Goal: Task Accomplishment & Management: Manage account settings

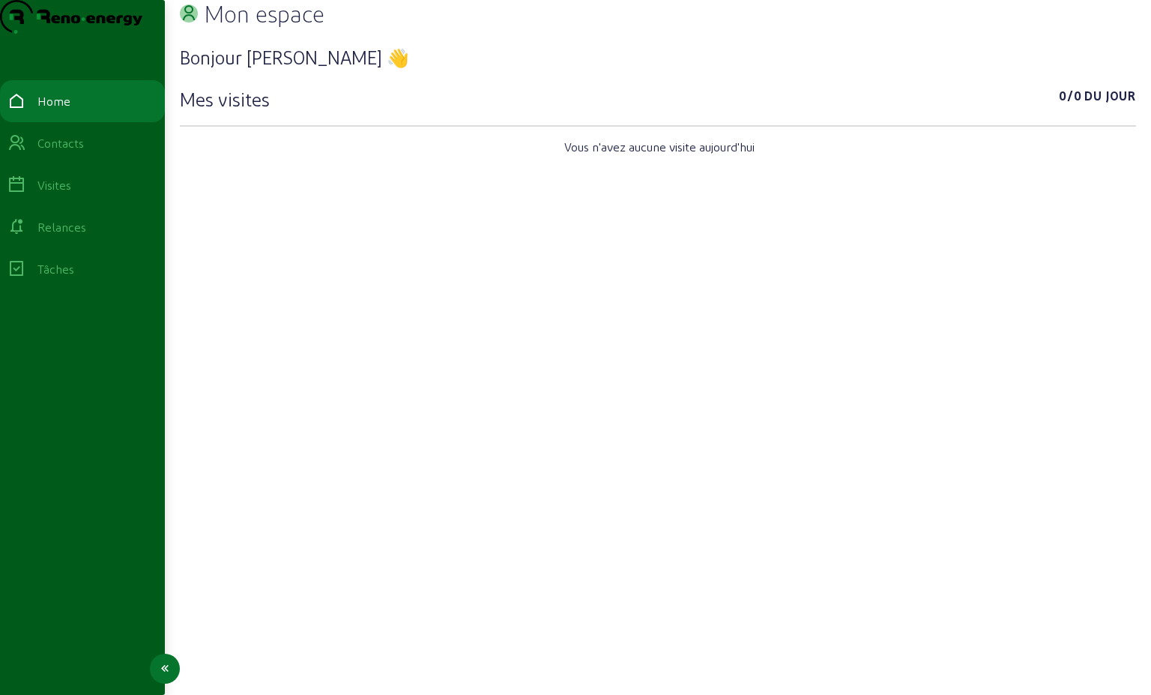
click at [69, 152] on div "Contacts" at bounding box center [60, 143] width 46 height 18
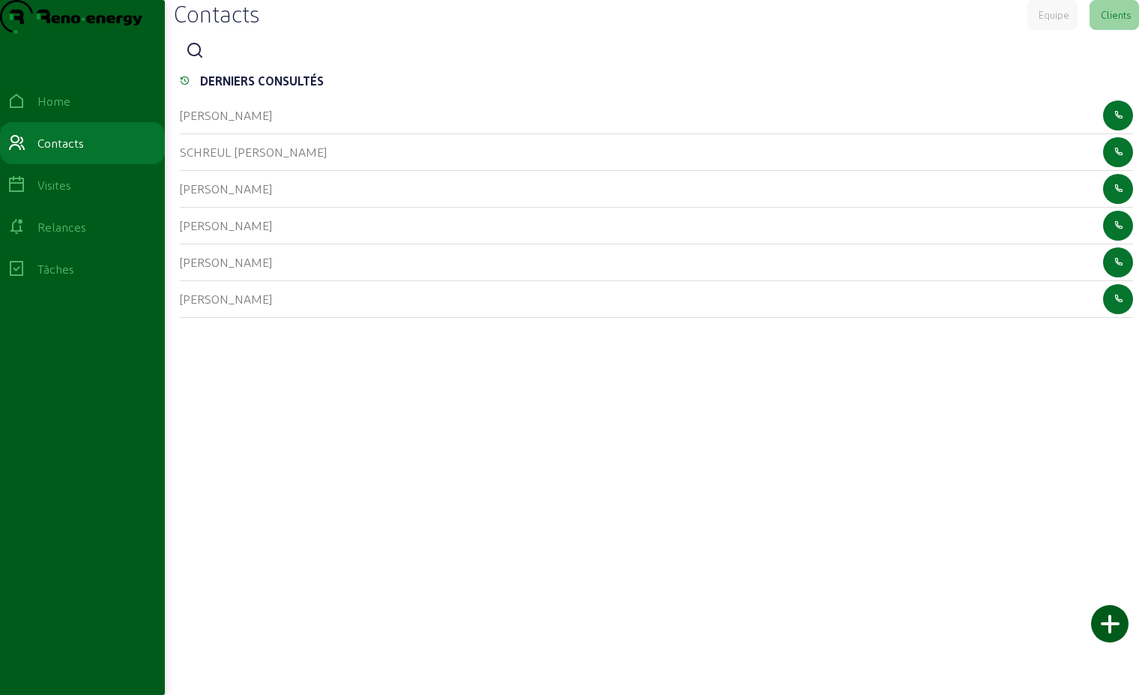
click at [219, 66] on div at bounding box center [656, 51] width 953 height 30
click at [201, 60] on icon at bounding box center [195, 51] width 18 height 18
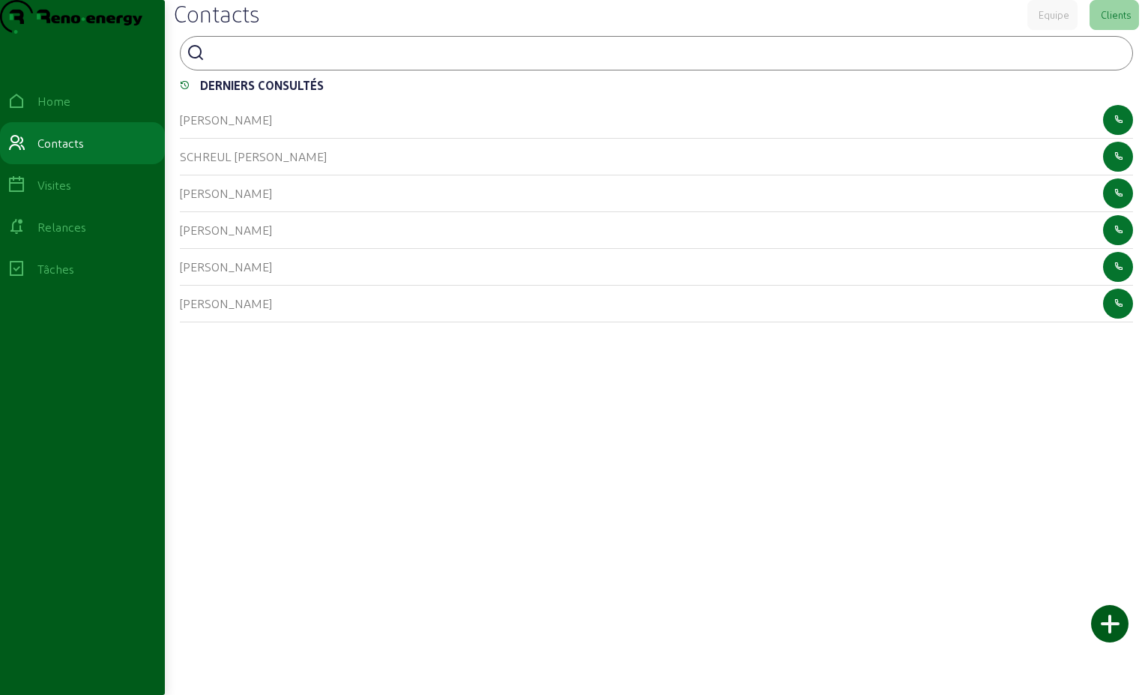
click at [224, 61] on input at bounding box center [278, 52] width 135 height 18
type input "calay vinciane"
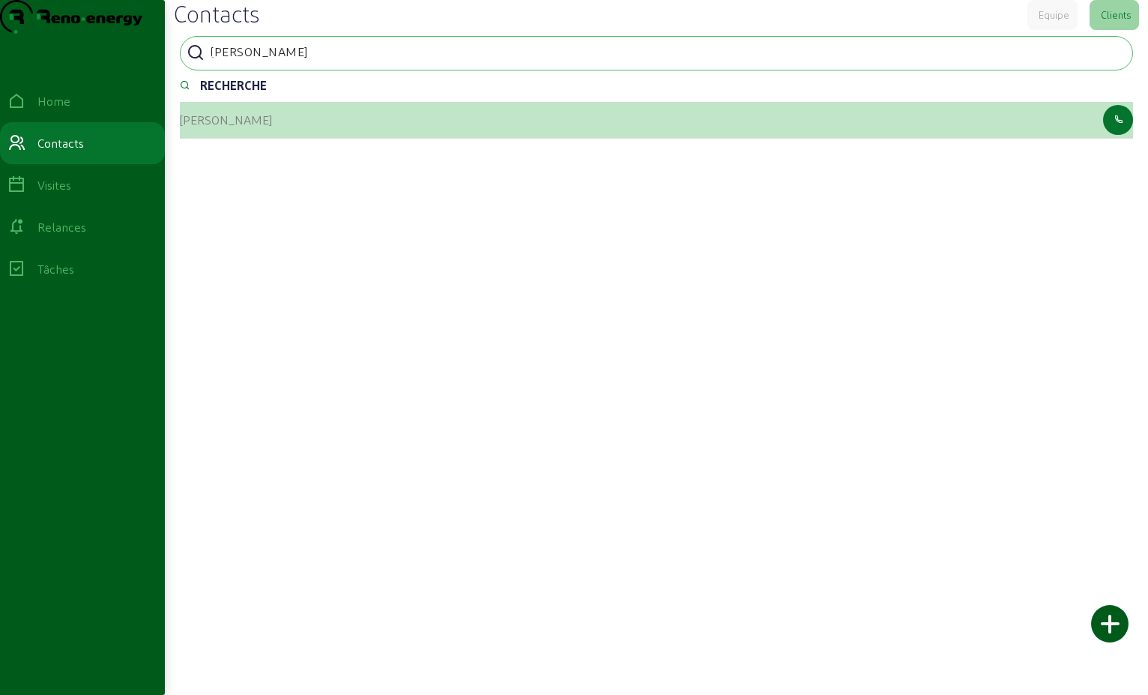
click at [237, 127] on cam-list-title "Calay Vinciane" at bounding box center [226, 119] width 92 height 14
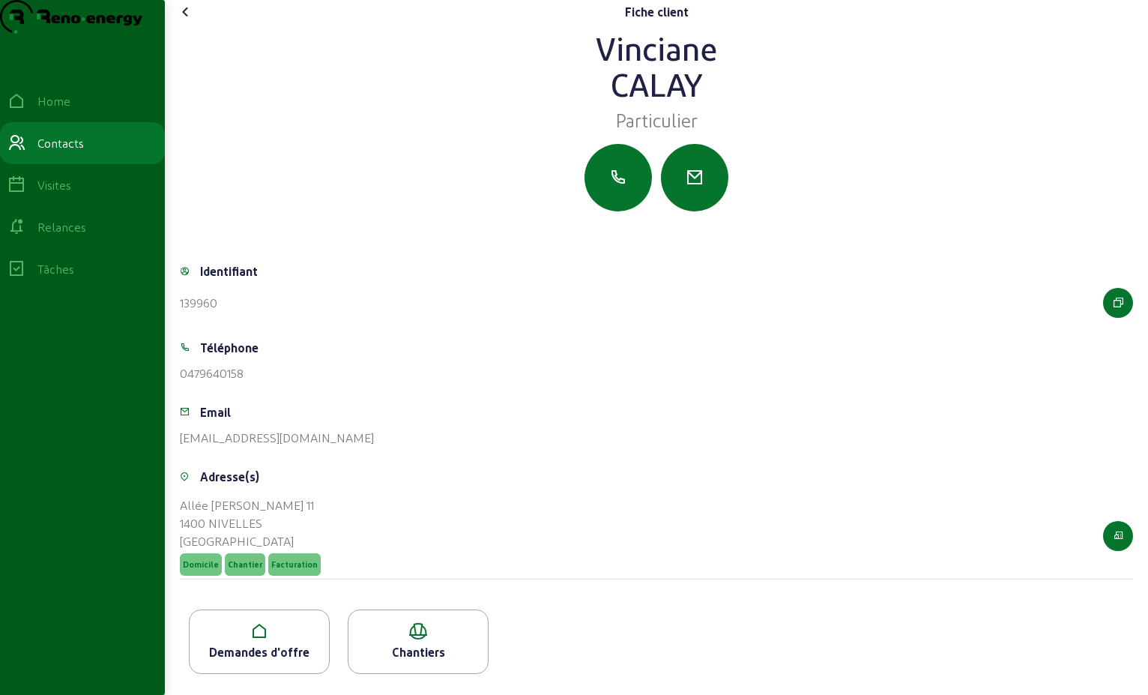
scroll to position [26, 0]
click at [291, 653] on div "Demandes d'offre" at bounding box center [259, 652] width 139 height 18
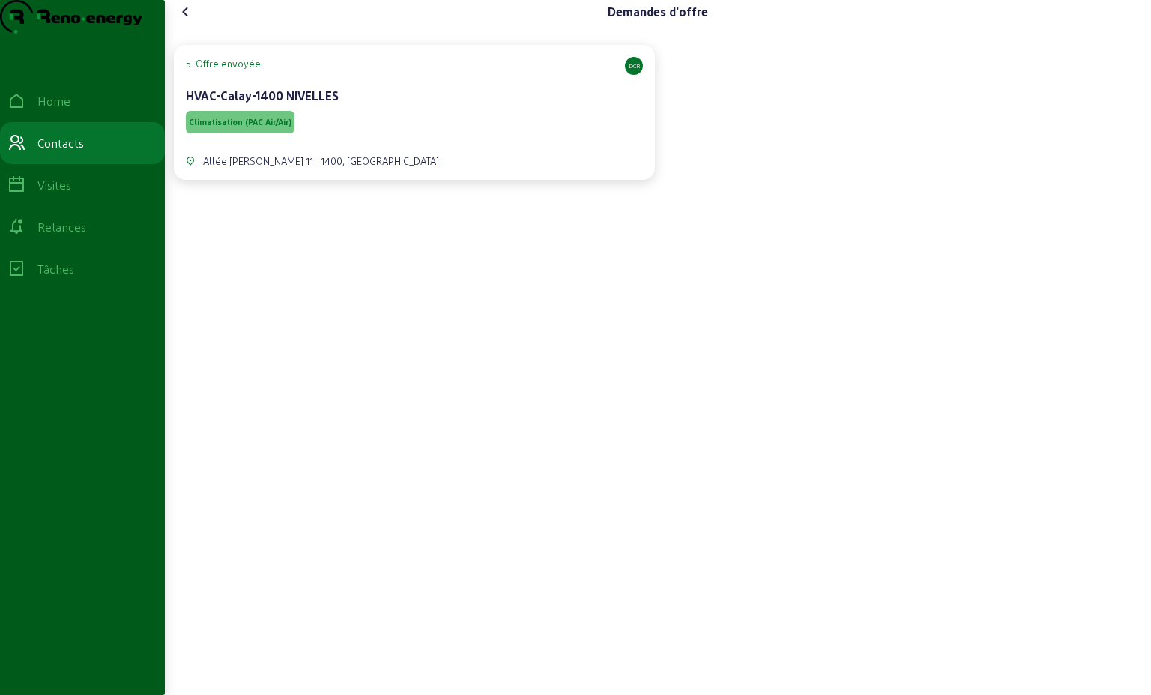
click at [256, 133] on span "Climatisation (PAC Air/Air)" at bounding box center [240, 122] width 109 height 22
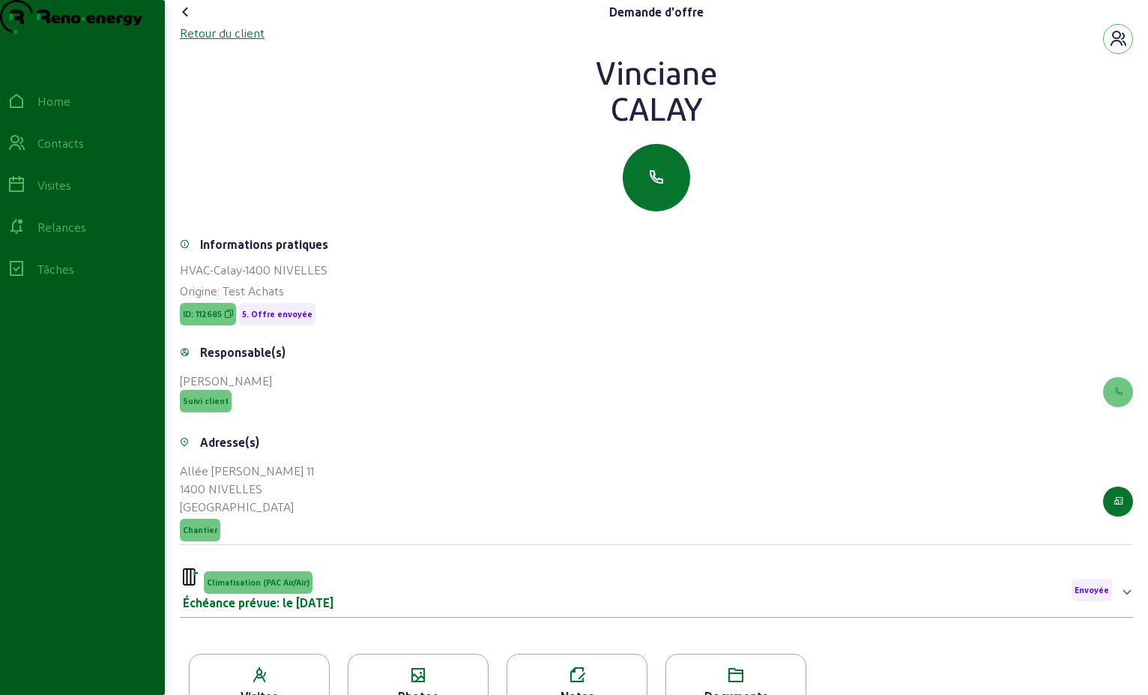
click at [222, 42] on div "Retour du client" at bounding box center [222, 33] width 85 height 18
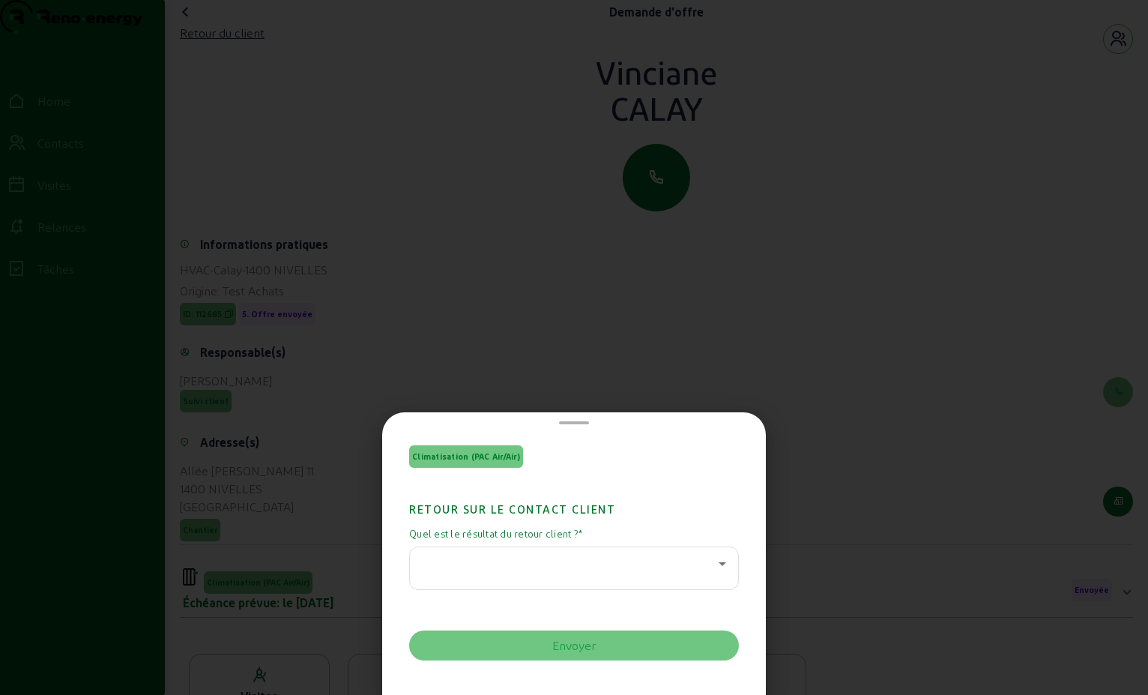
click at [713, 565] on icon at bounding box center [722, 563] width 18 height 18
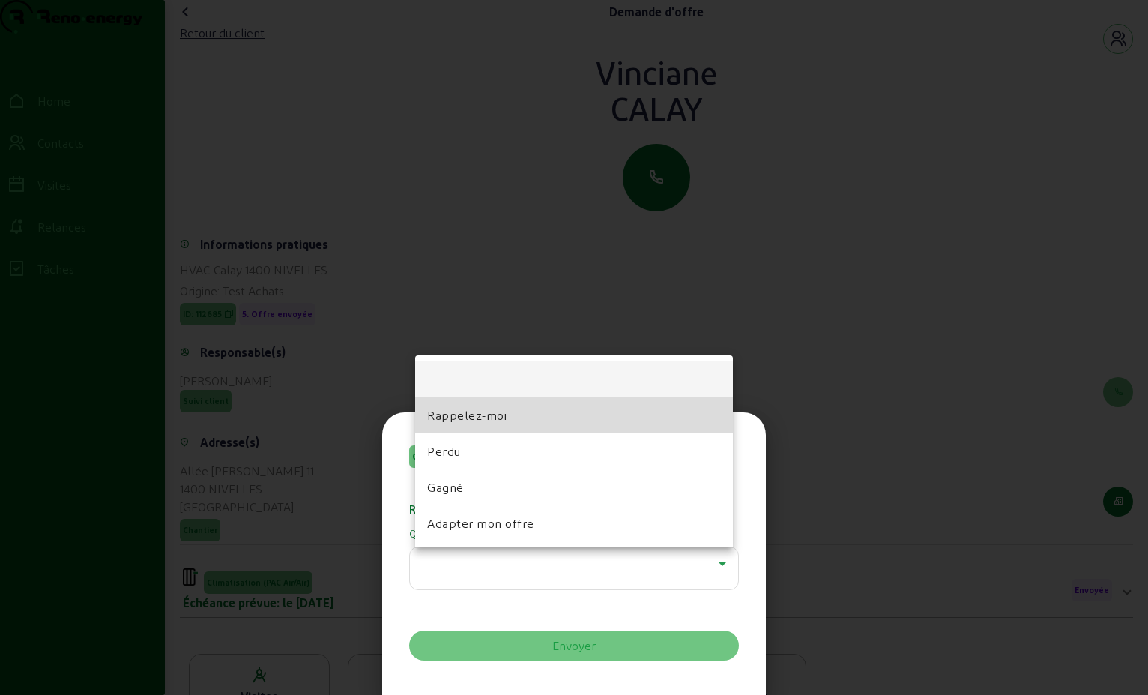
click at [542, 421] on mat-option "Rappelez-moi" at bounding box center [574, 415] width 318 height 36
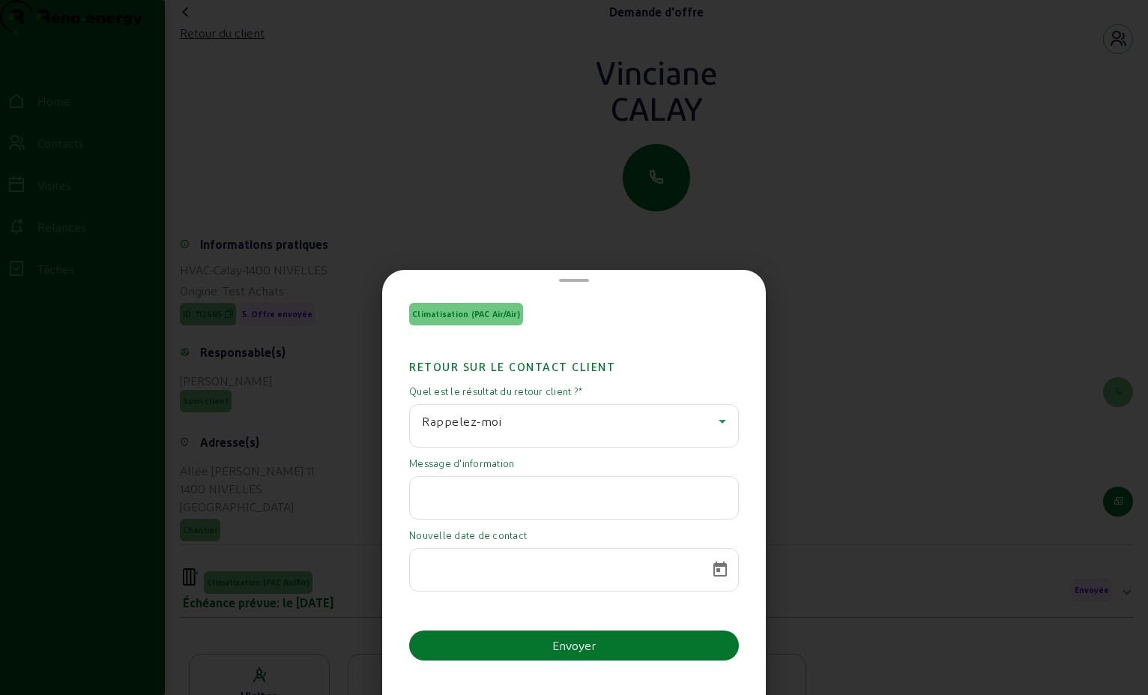
click at [626, 497] on input "text" at bounding box center [574, 493] width 304 height 18
type input "l"
type input "La cliente me revient la semaine prochaine vers 10/10/25"
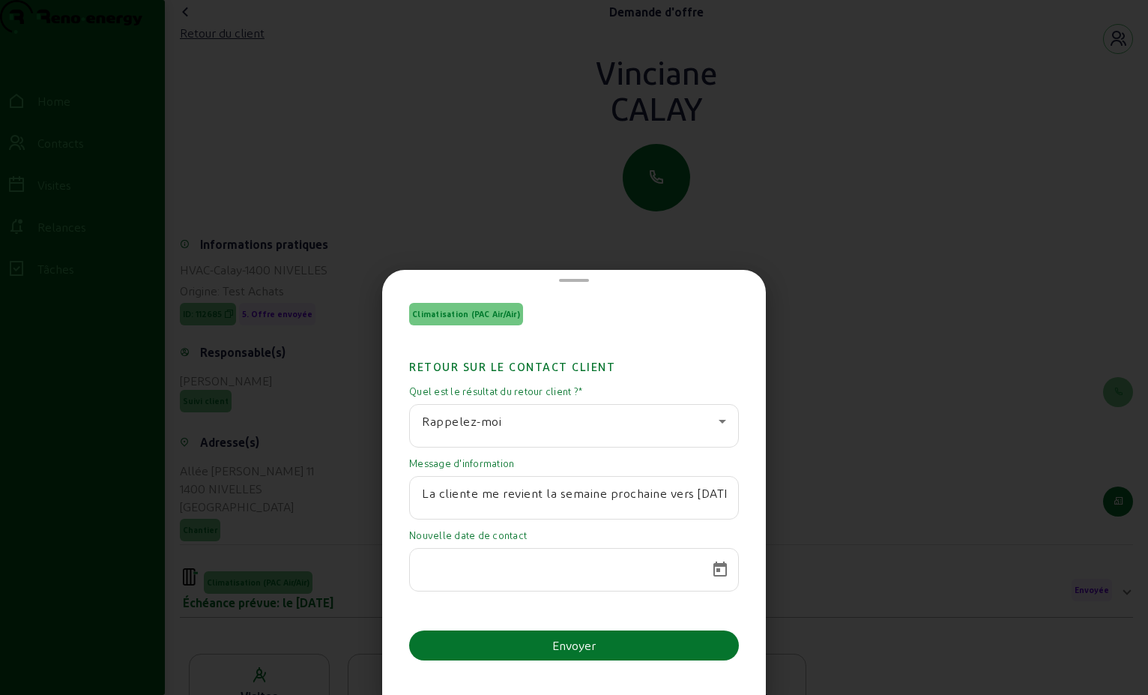
click at [533, 566] on input at bounding box center [560, 565] width 277 height 18
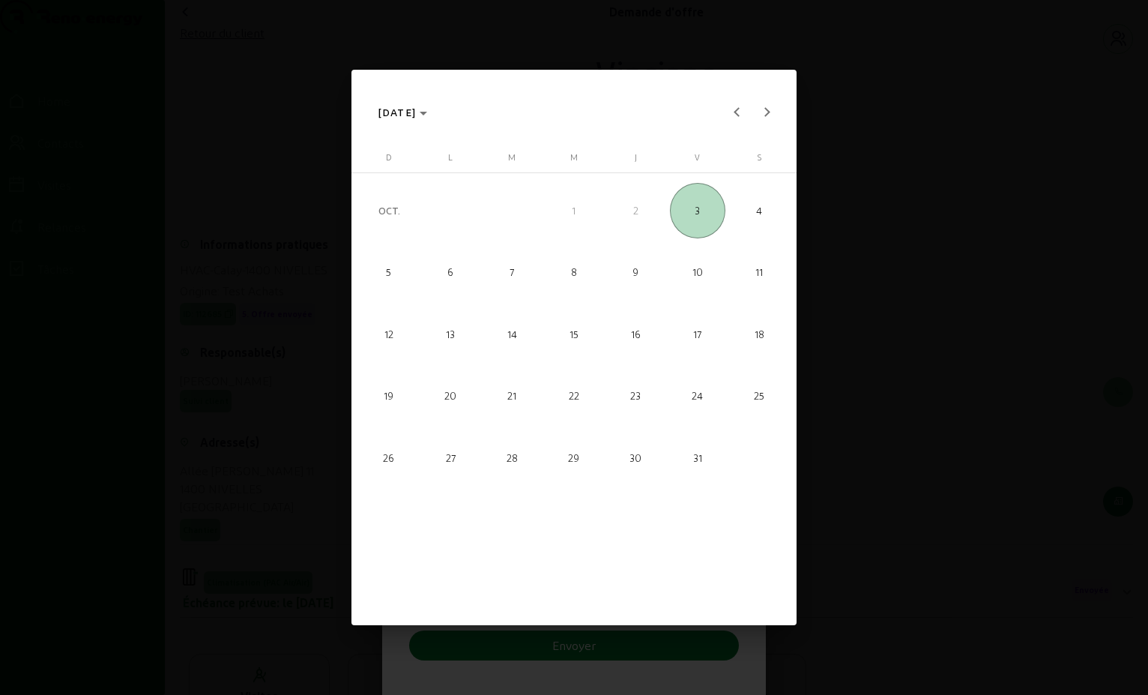
click at [695, 280] on span "10" at bounding box center [697, 271] width 55 height 55
type input "10/10/2025"
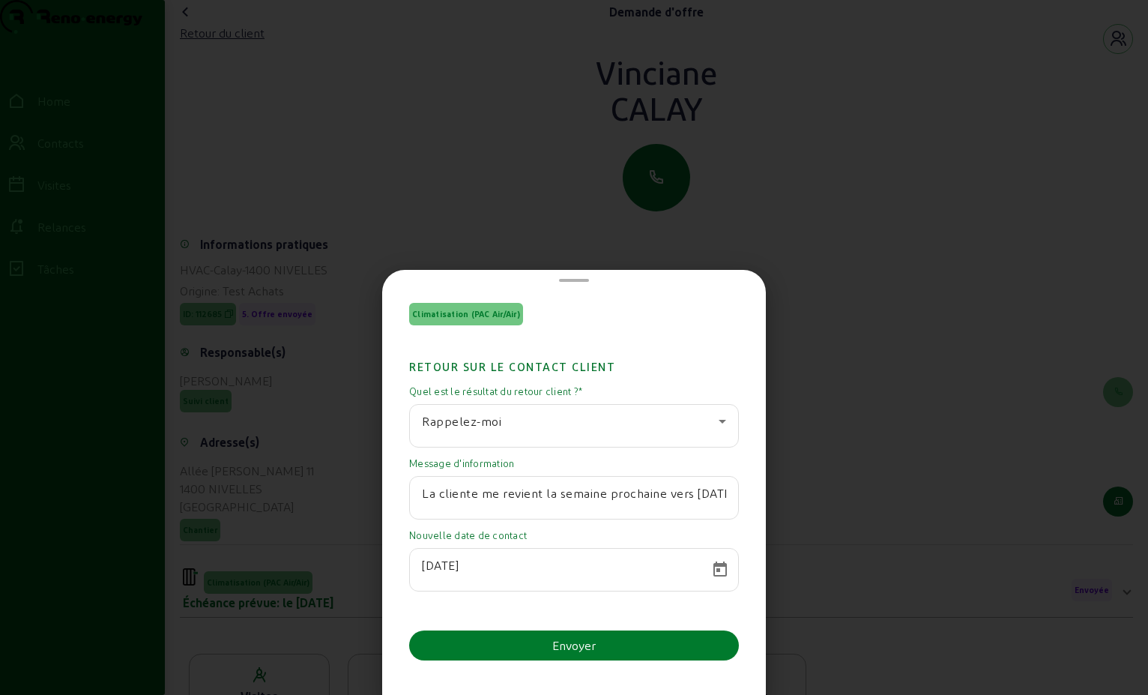
click at [566, 644] on div "Envoyer" at bounding box center [573, 645] width 43 height 18
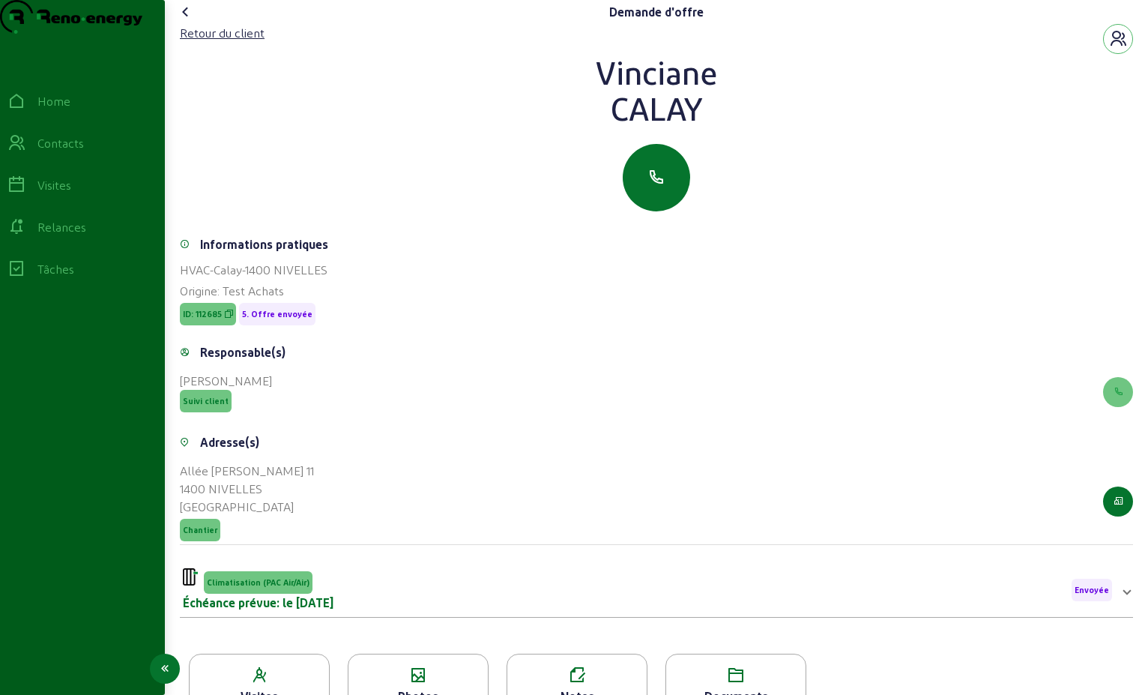
click at [49, 236] on div "Relances" at bounding box center [61, 227] width 49 height 18
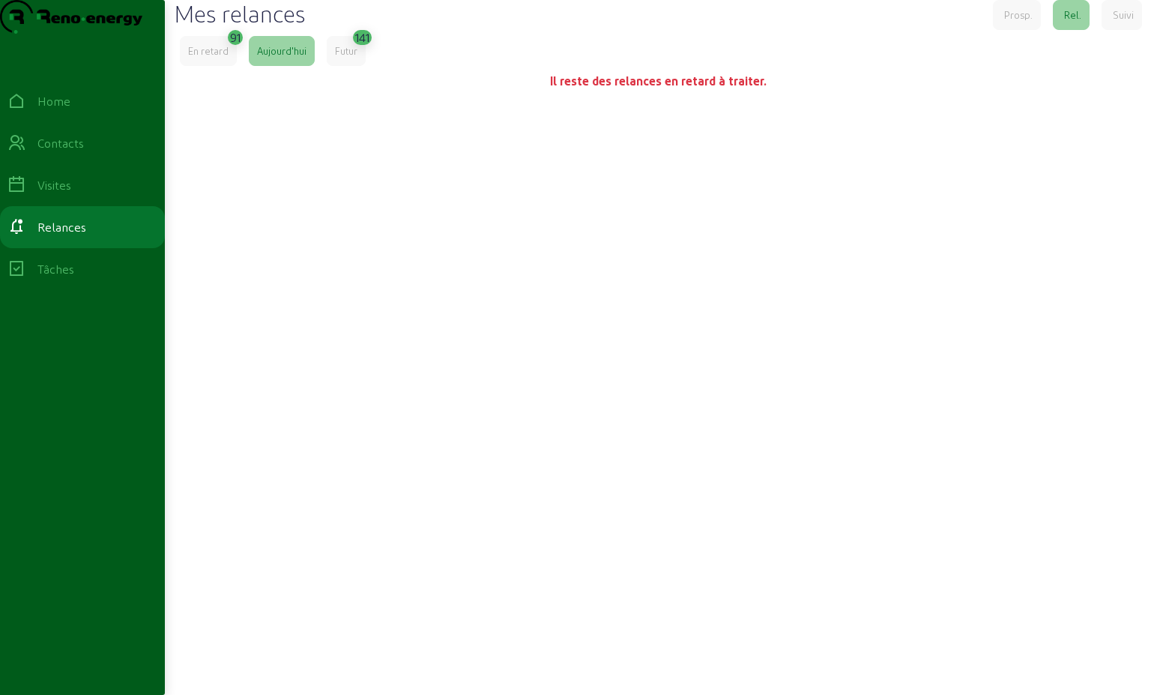
click at [218, 58] on div "En retard" at bounding box center [208, 50] width 40 height 13
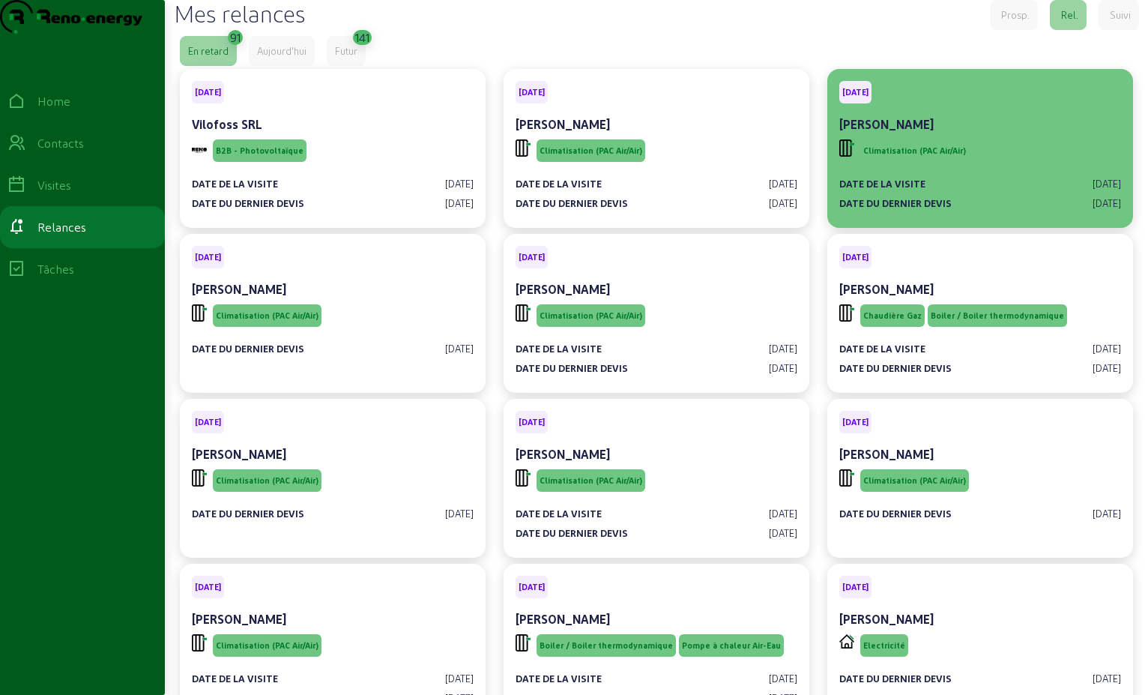
click at [997, 198] on div "Date de la visite 2 sept. 2025 Date du dernier devis 2 sept. 2025" at bounding box center [980, 187] width 282 height 45
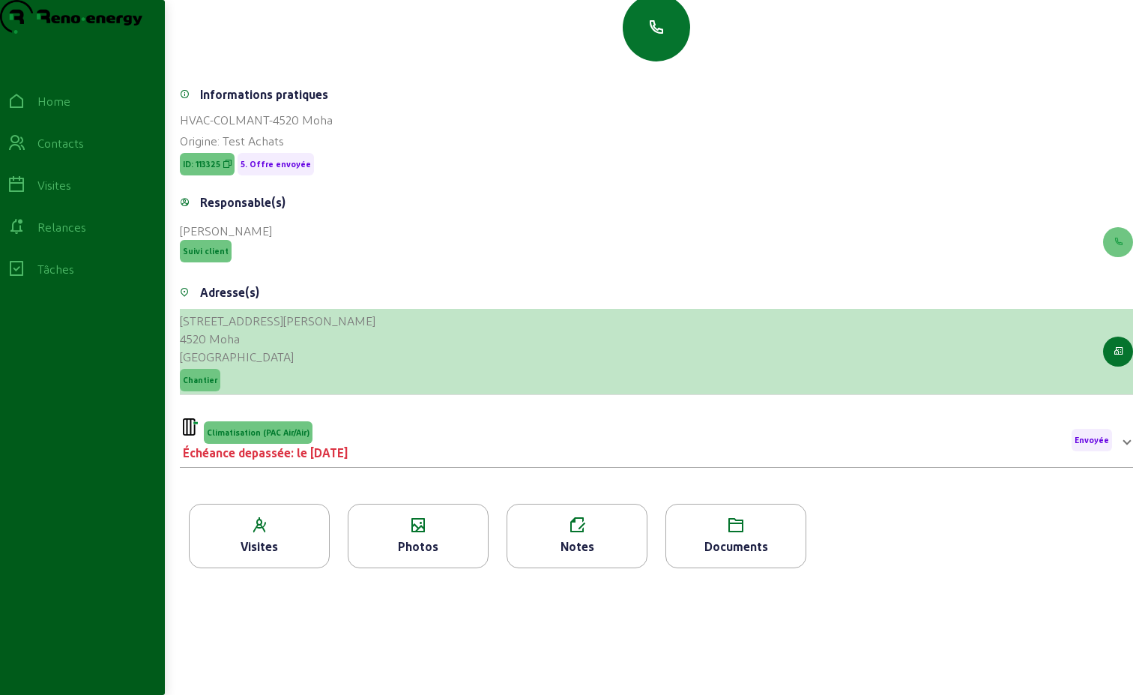
scroll to position [75, 0]
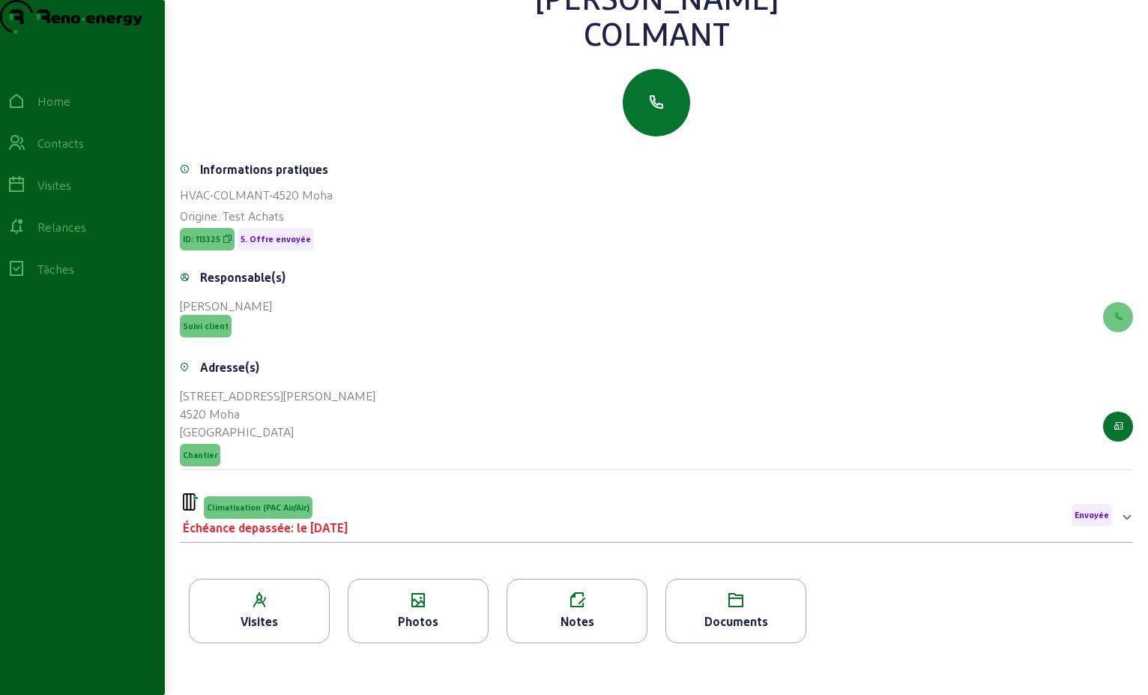
drag, startPoint x: 734, startPoint y: 67, endPoint x: 545, endPoint y: 27, distance: 192.9
click at [545, 27] on div "JEAN CLAUDE COLMANT" at bounding box center [656, 15] width 953 height 72
copy div "JEAN CLAUDE COLMANT"
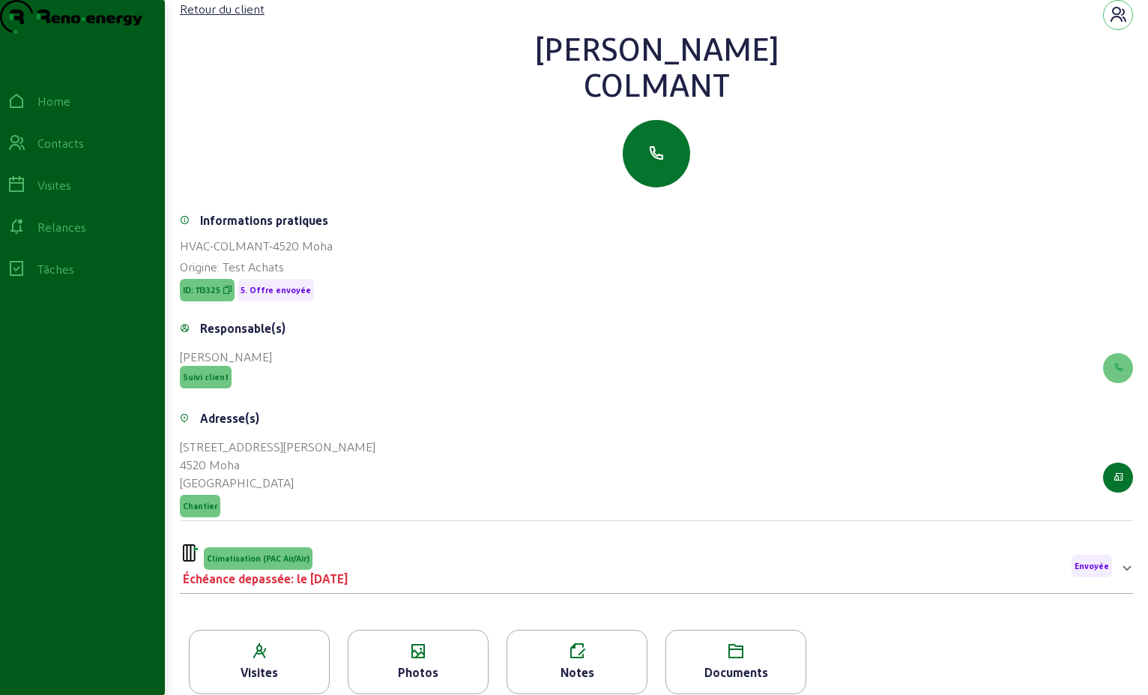
scroll to position [0, 0]
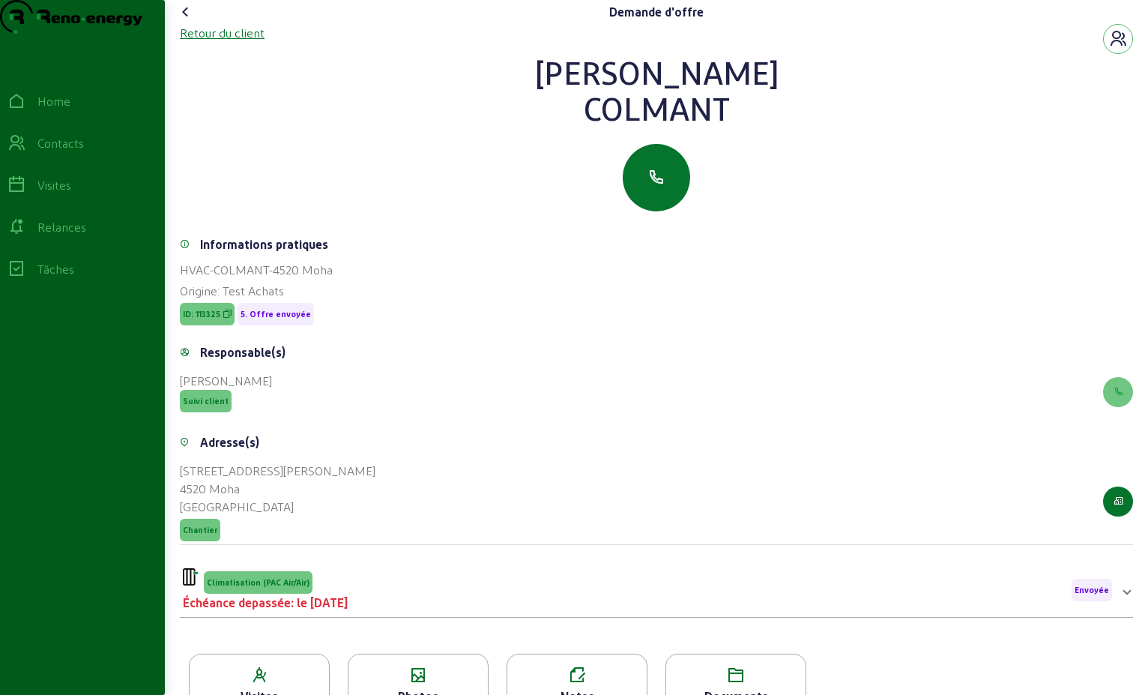
click at [246, 42] on div "Retour du client" at bounding box center [222, 33] width 85 height 18
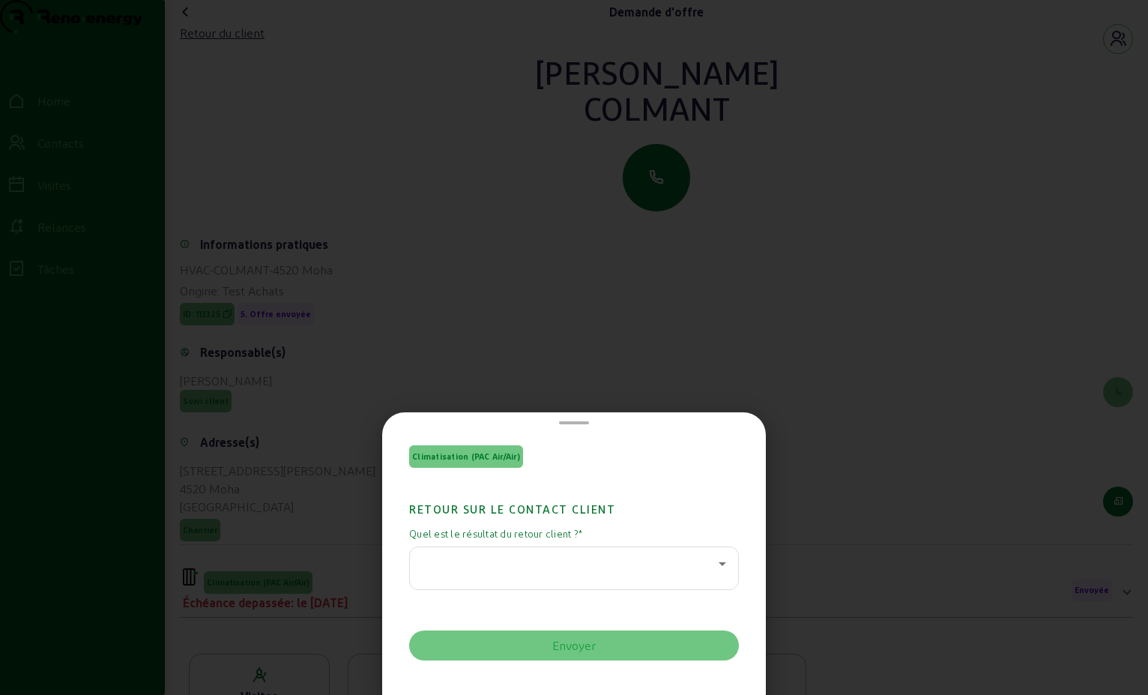
click at [719, 564] on icon at bounding box center [722, 564] width 7 height 4
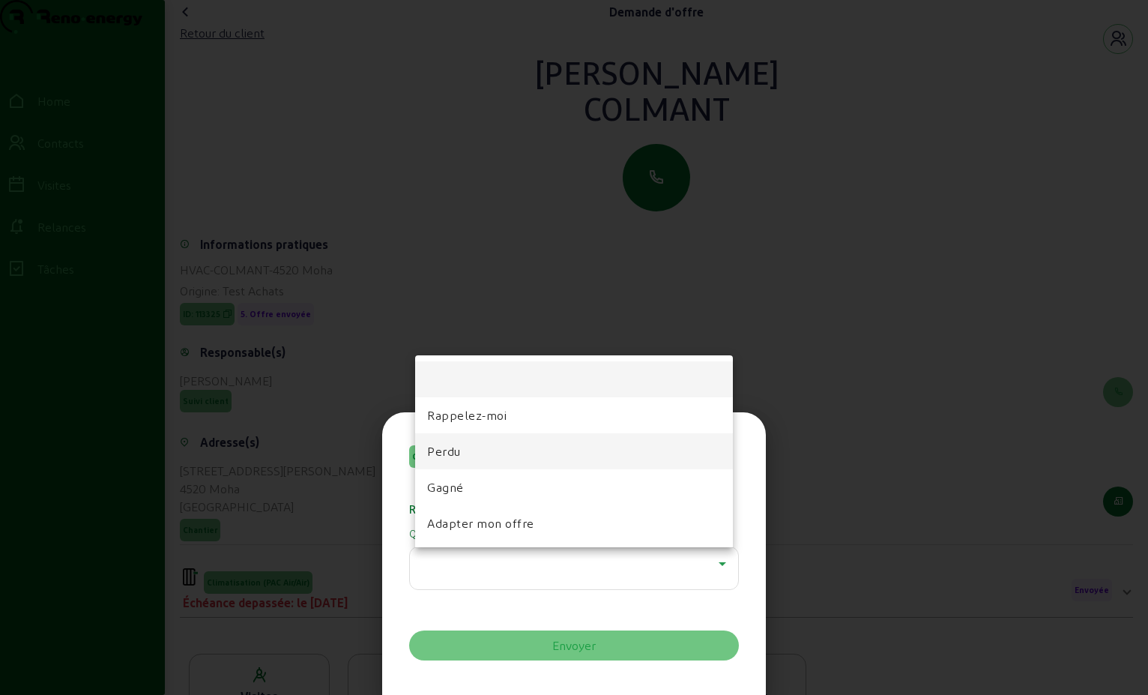
click at [567, 448] on mat-option "Perdu" at bounding box center [574, 451] width 318 height 36
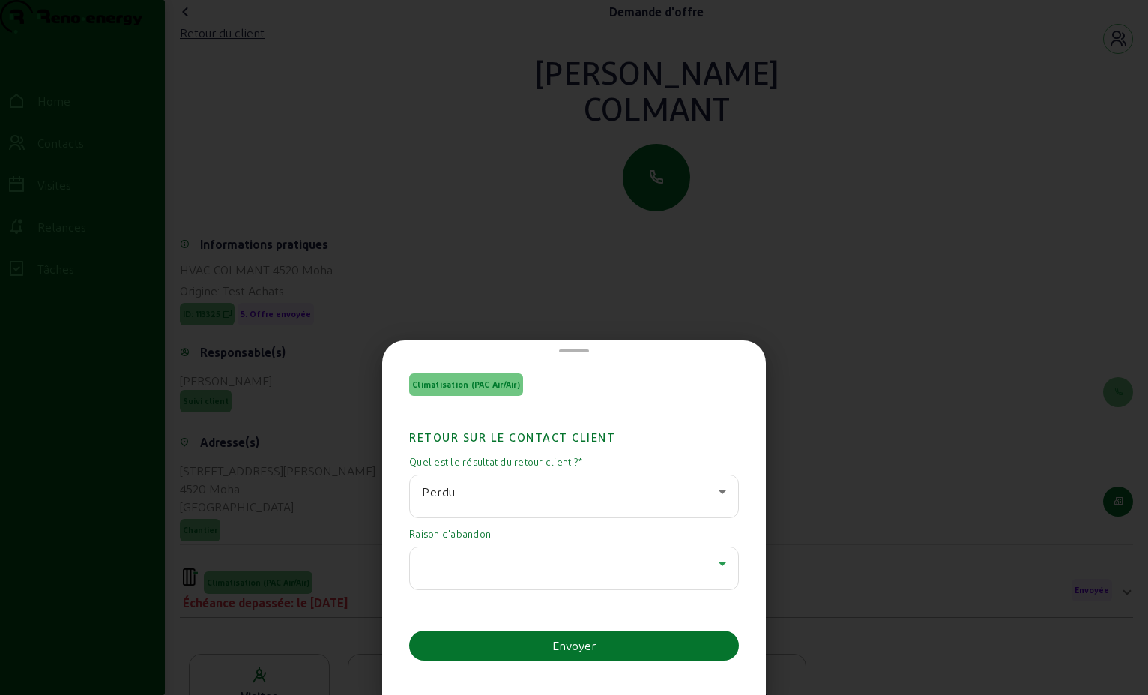
click at [720, 563] on icon at bounding box center [722, 563] width 18 height 18
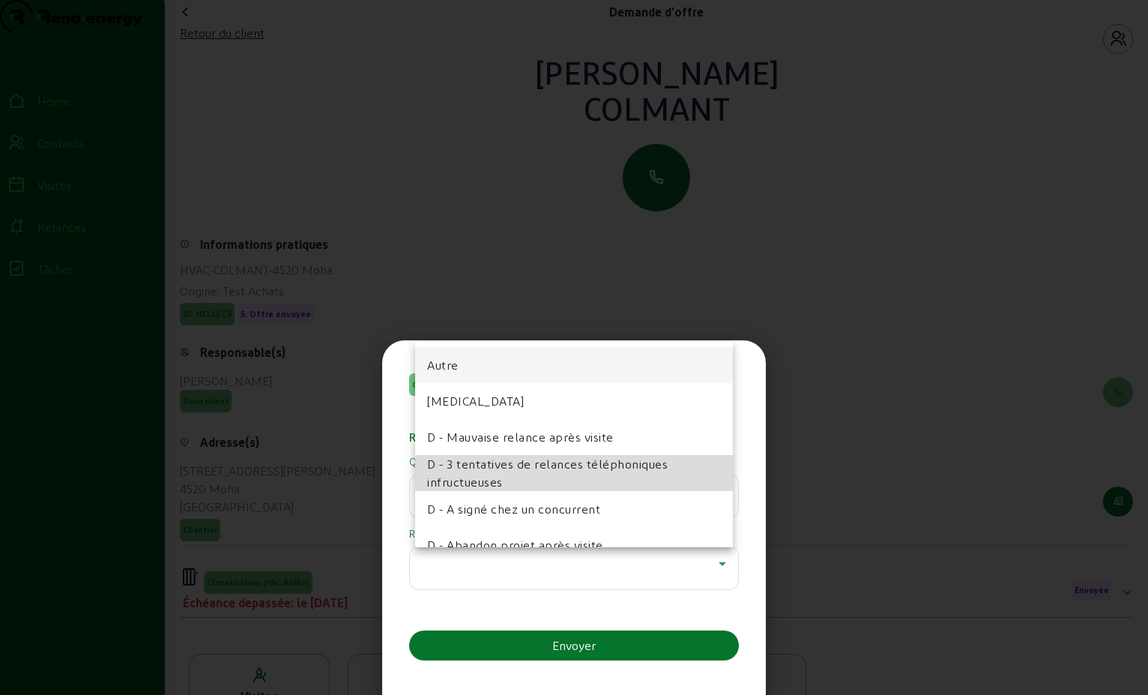
click at [633, 477] on span "D - 3 tentatives de relances téléphoniques infructueuses" at bounding box center [574, 473] width 294 height 36
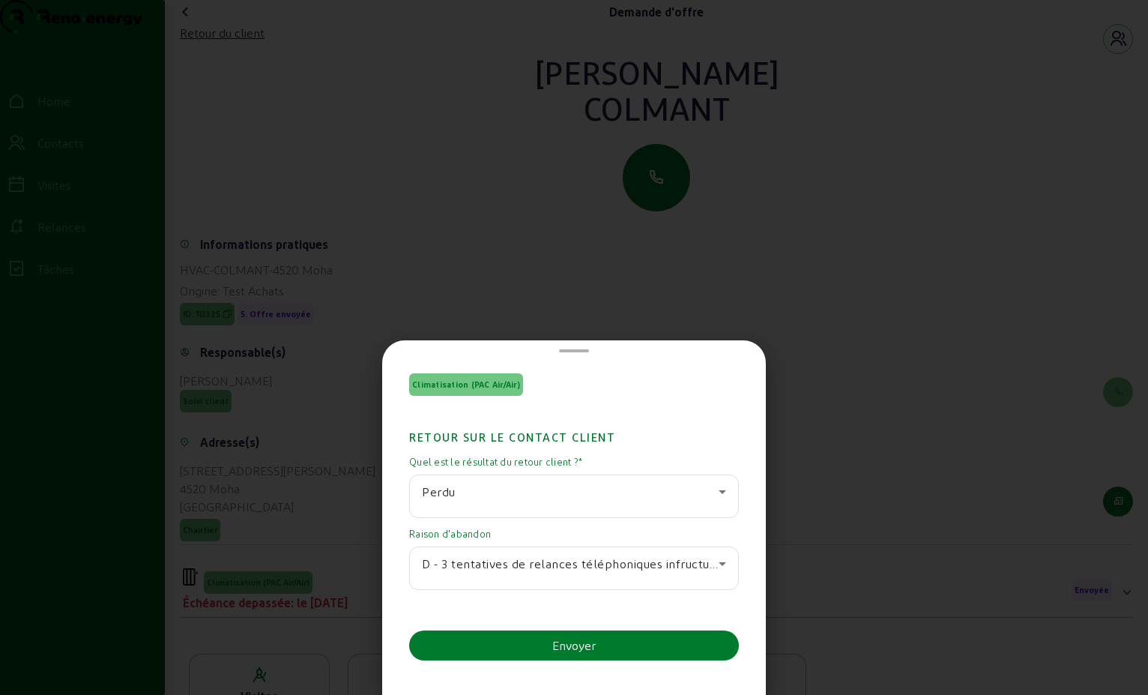
click at [611, 649] on button "Envoyer" at bounding box center [574, 645] width 330 height 30
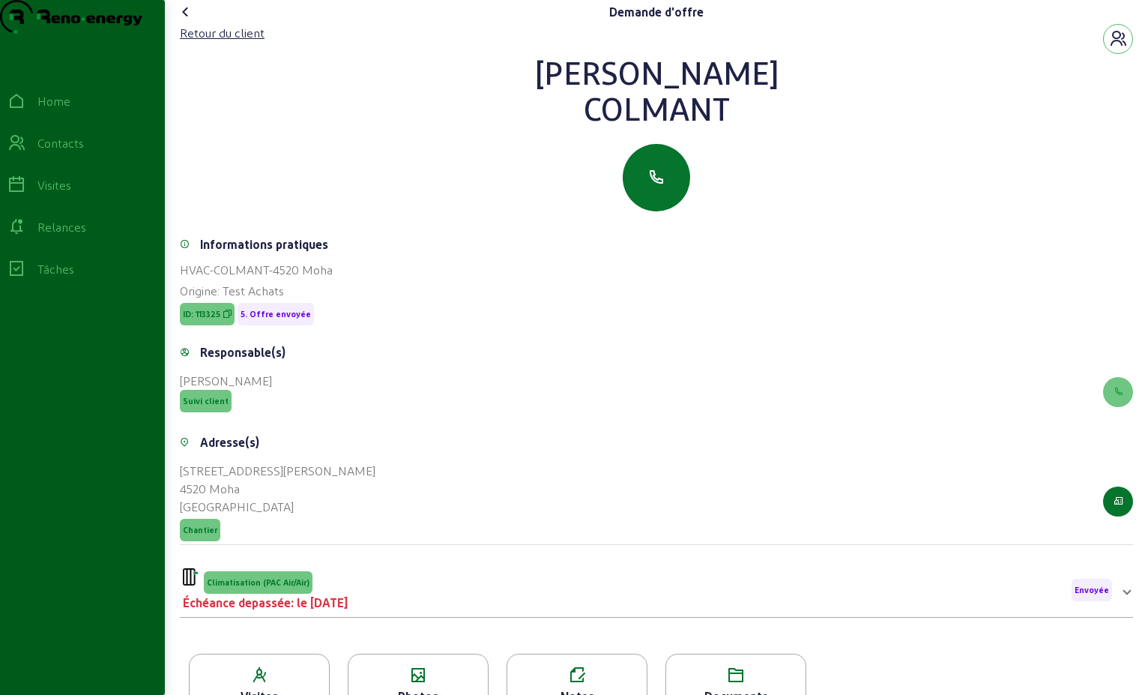
click at [189, 21] on icon at bounding box center [186, 12] width 18 height 18
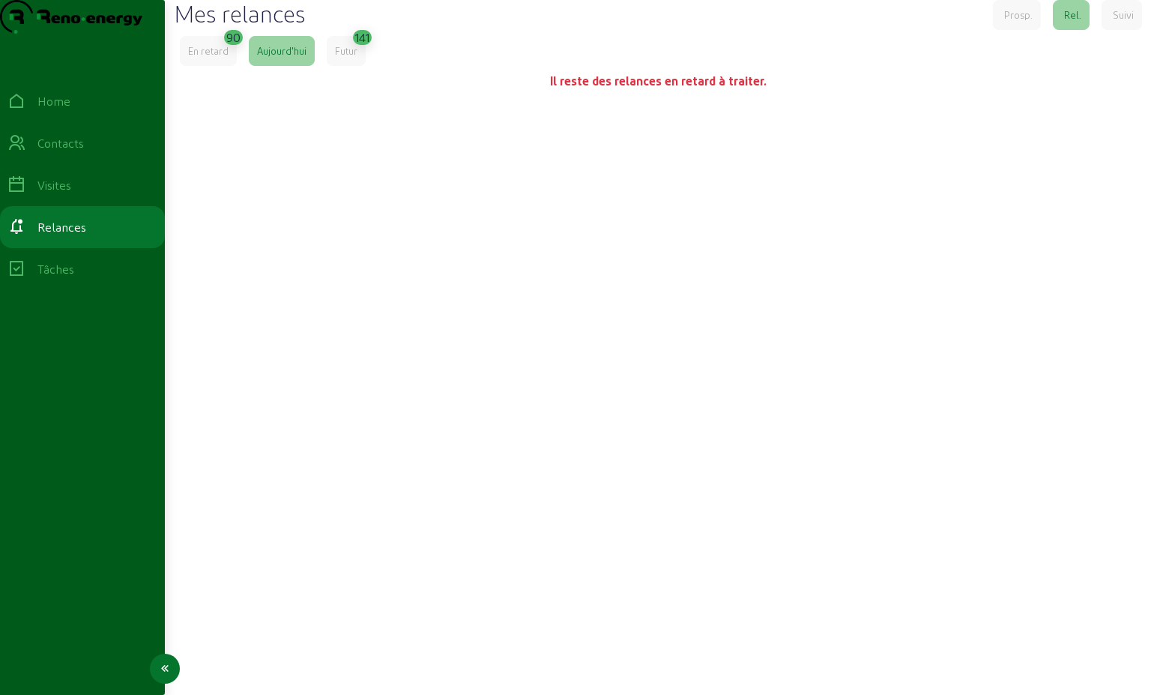
click at [81, 152] on div "Contacts" at bounding box center [60, 143] width 46 height 18
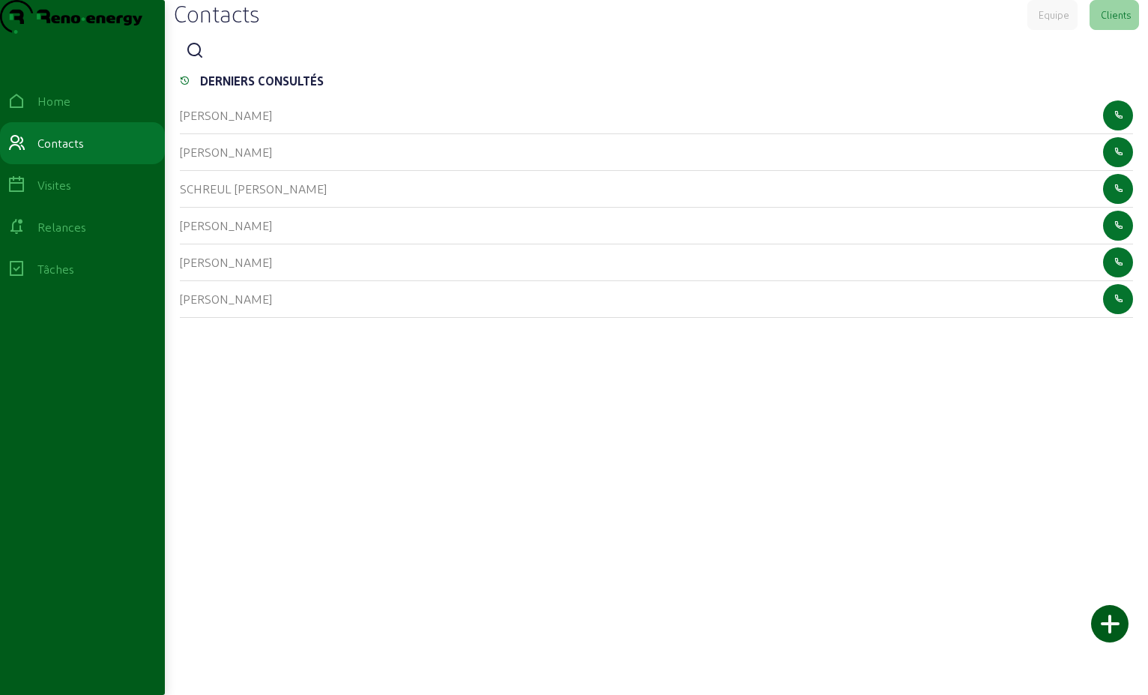
click at [218, 66] on div at bounding box center [656, 51] width 953 height 30
drag, startPoint x: 211, startPoint y: 77, endPoint x: 204, endPoint y: 79, distance: 7.8
click at [205, 66] on div at bounding box center [656, 51] width 953 height 30
click at [204, 60] on icon at bounding box center [195, 51] width 18 height 18
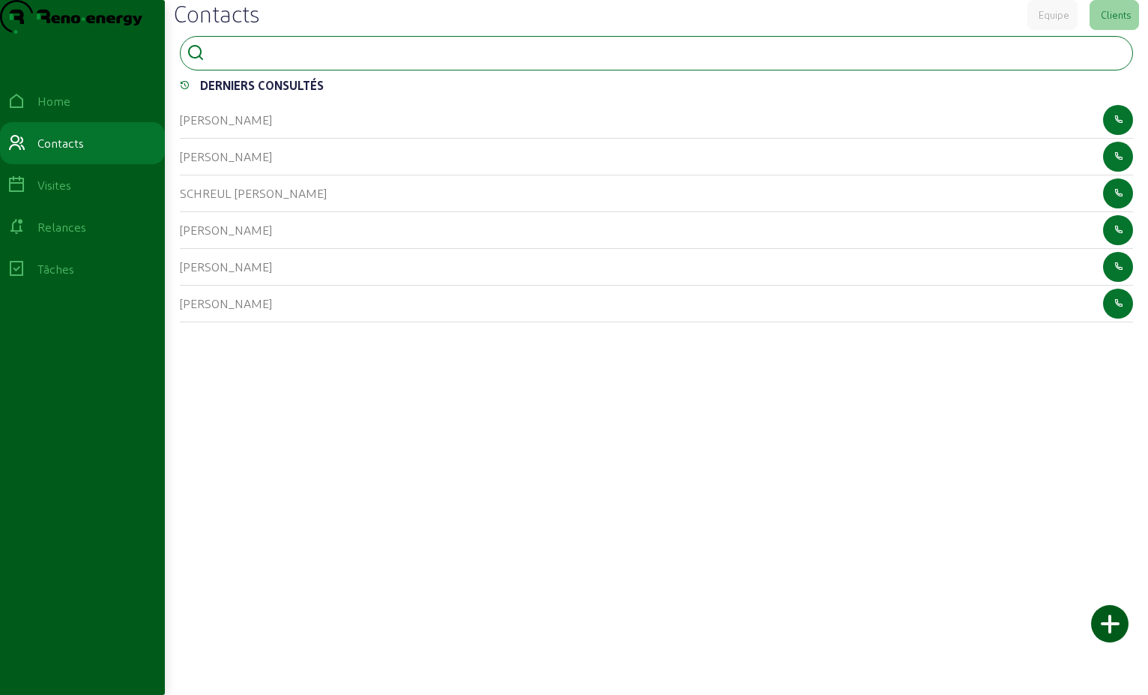
click at [228, 61] on input at bounding box center [278, 52] width 135 height 18
type input "persoons"
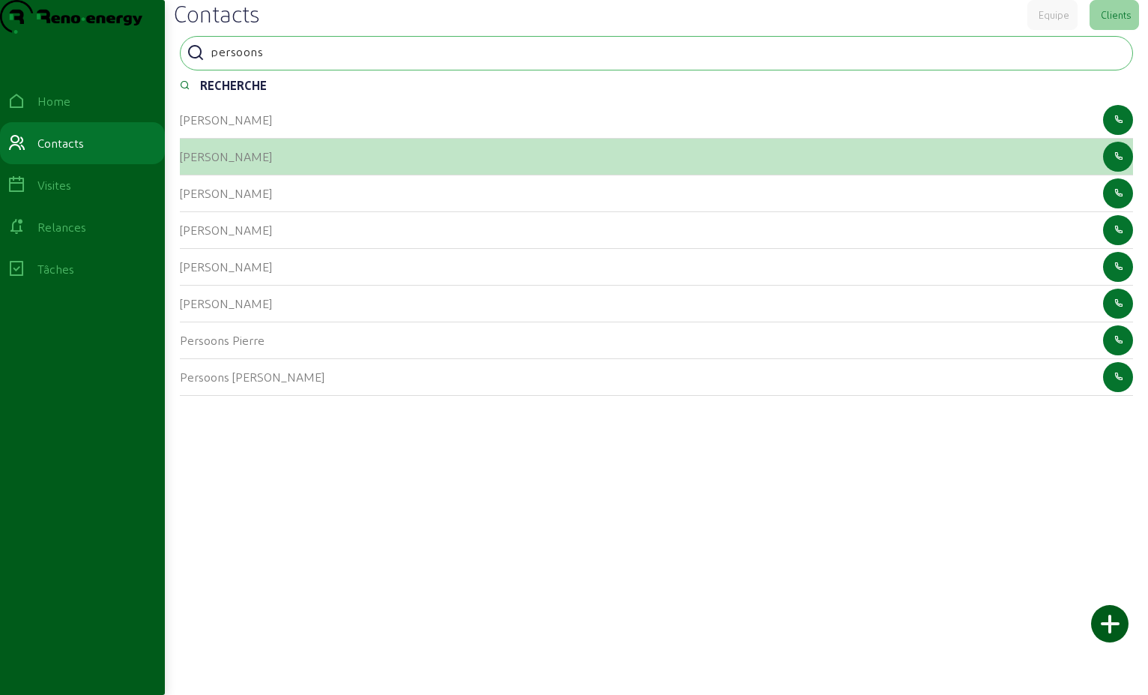
click at [255, 163] on cam-list-title "PERSOONS FRANCOIS" at bounding box center [226, 156] width 92 height 14
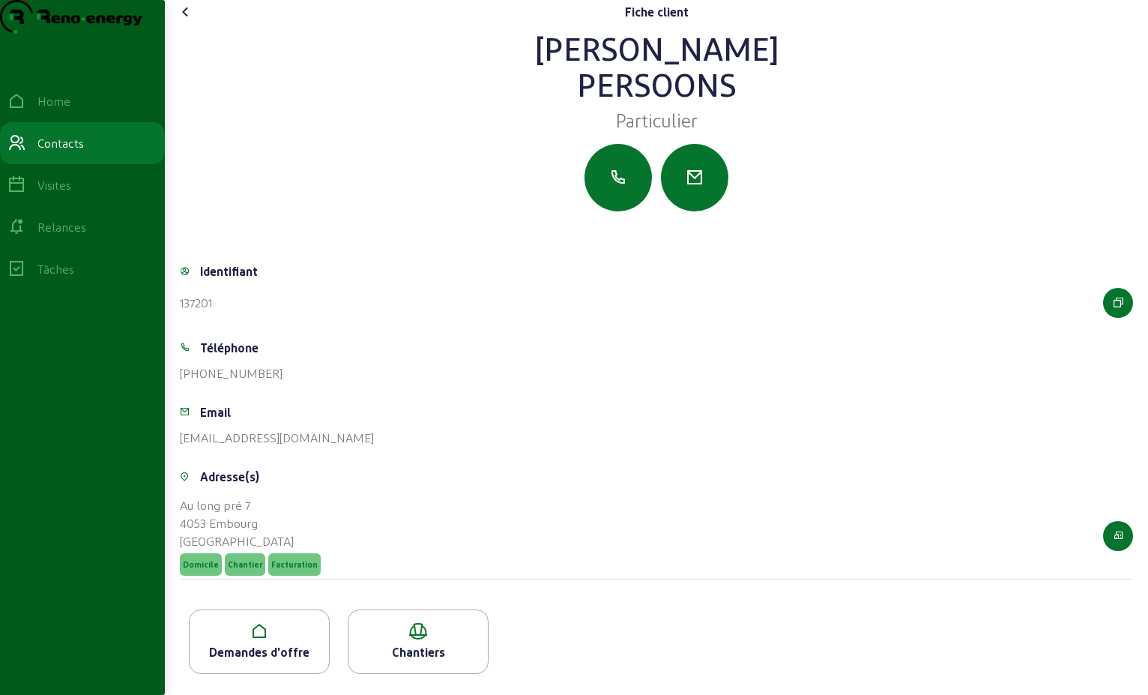
scroll to position [26, 0]
click at [270, 640] on icon at bounding box center [259, 631] width 139 height 18
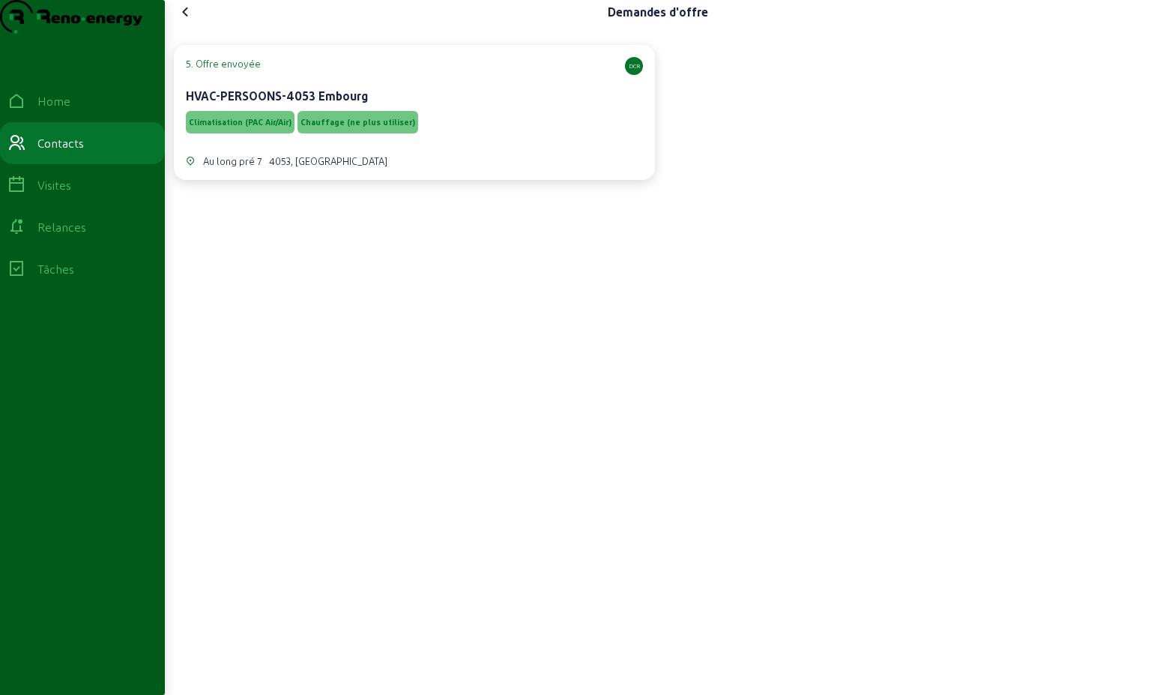
click at [246, 127] on span "Climatisation (PAC Air/Air)" at bounding box center [240, 122] width 103 height 10
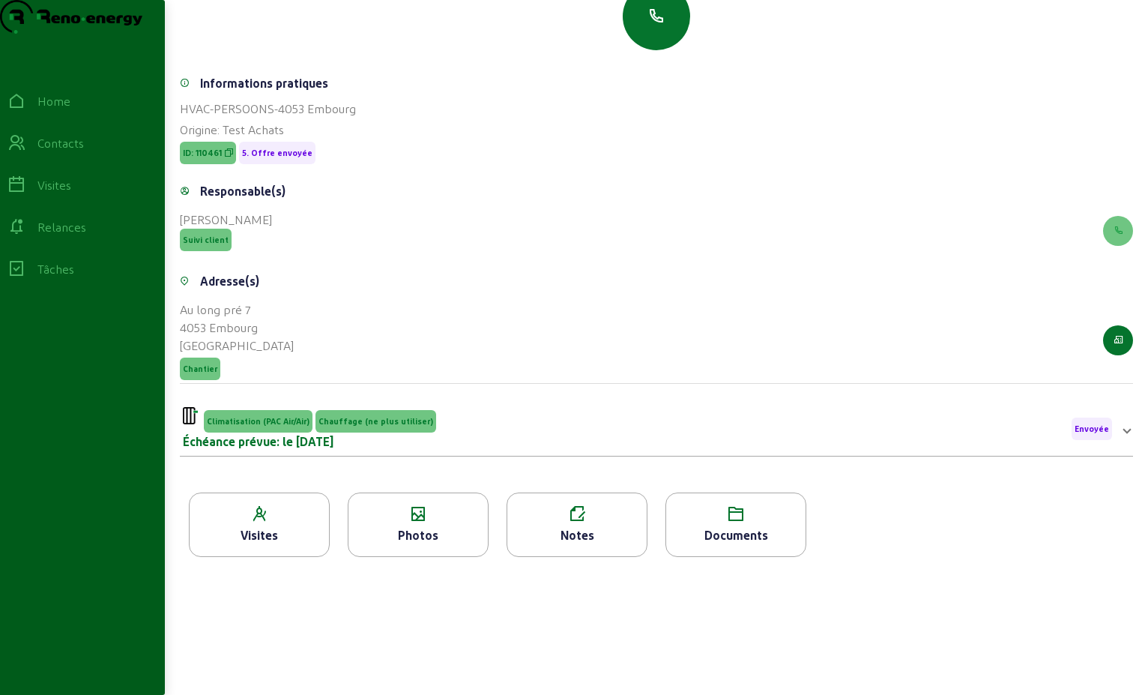
scroll to position [191, 0]
click at [716, 523] on div "Documents" at bounding box center [735, 524] width 141 height 64
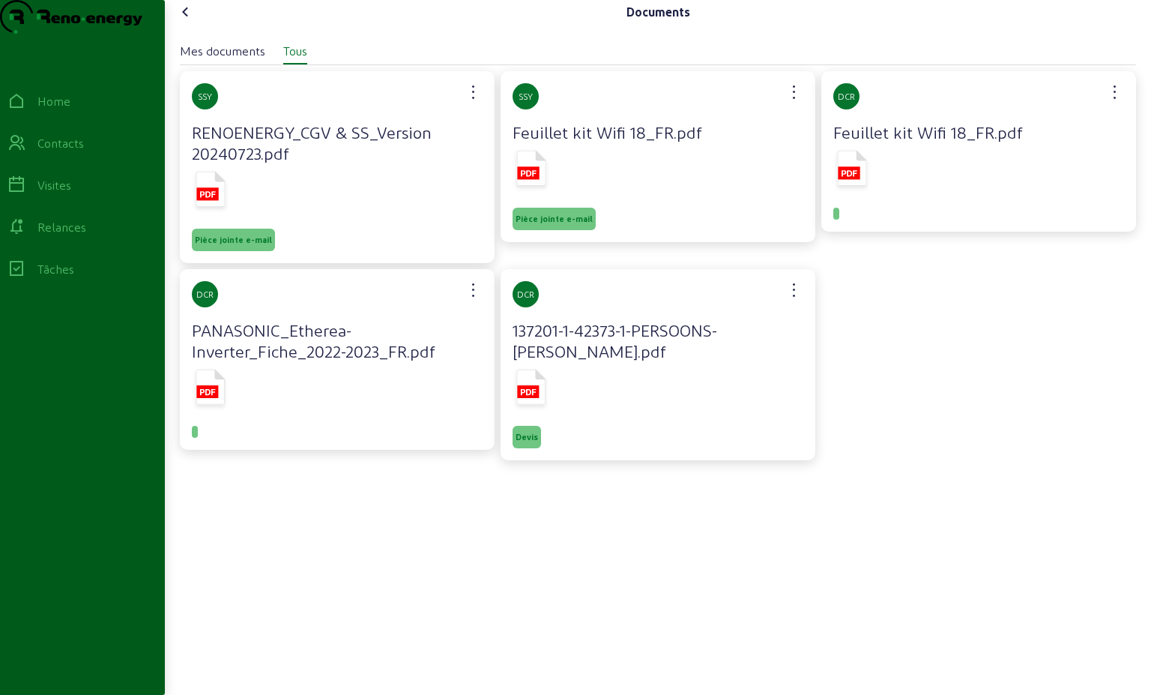
click at [187, 21] on icon at bounding box center [186, 12] width 18 height 18
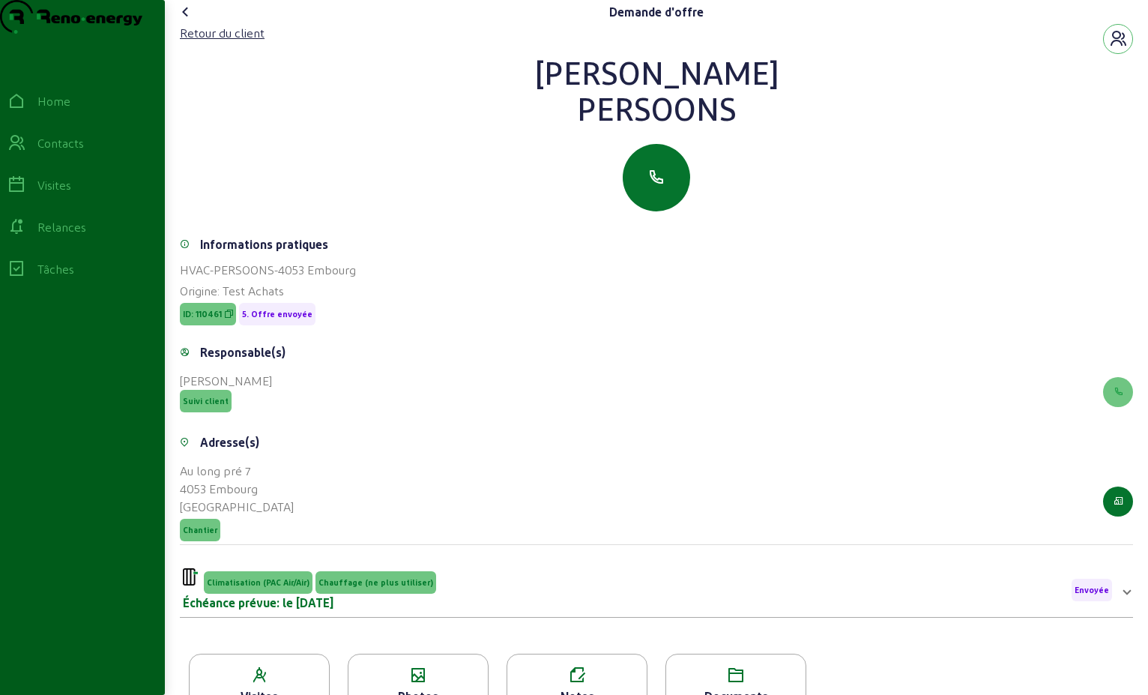
scroll to position [191, 0]
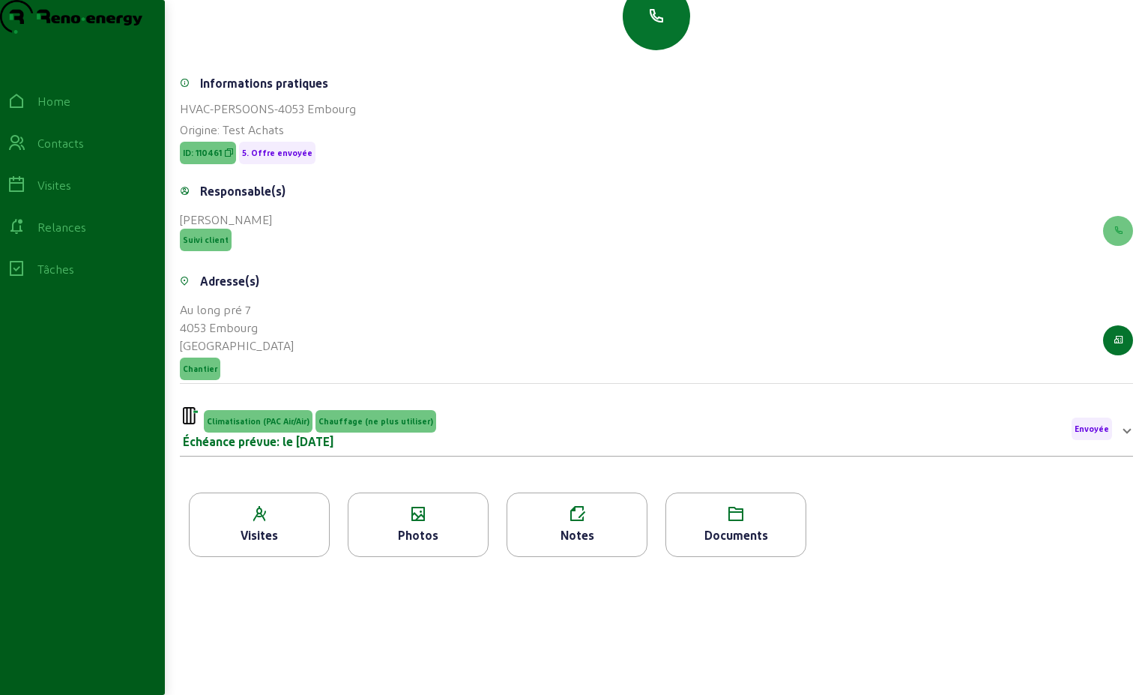
click at [306, 523] on div "Visites" at bounding box center [259, 524] width 141 height 64
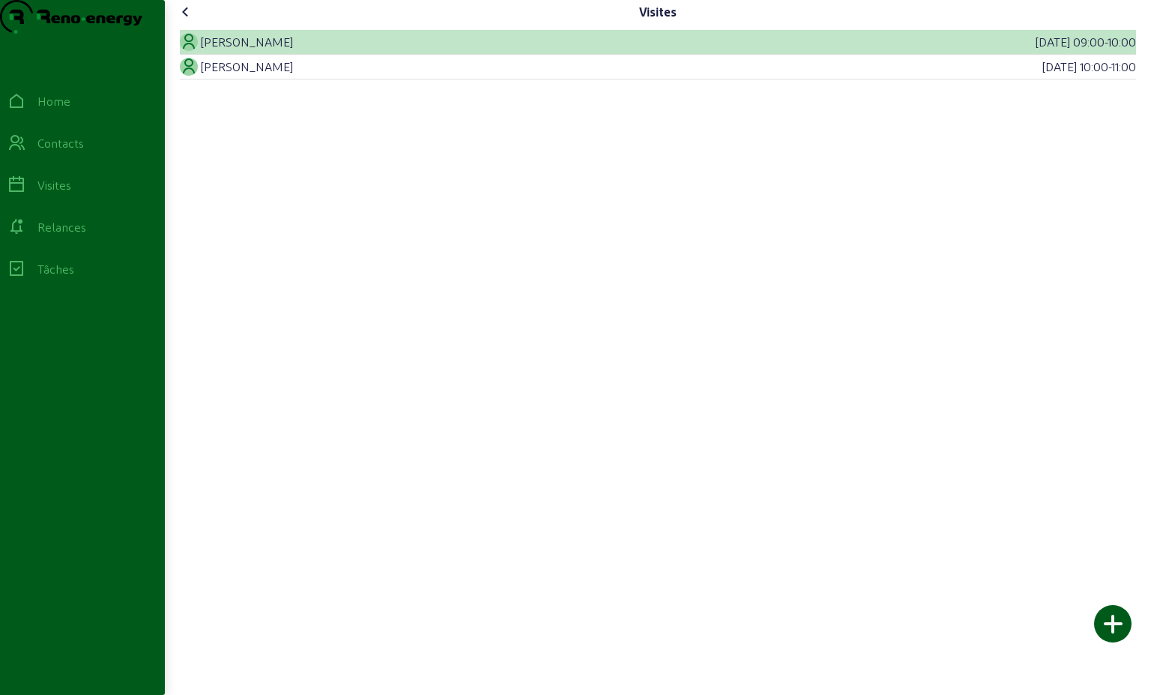
click at [287, 51] on div "Dominique Carrubba" at bounding box center [247, 42] width 92 height 18
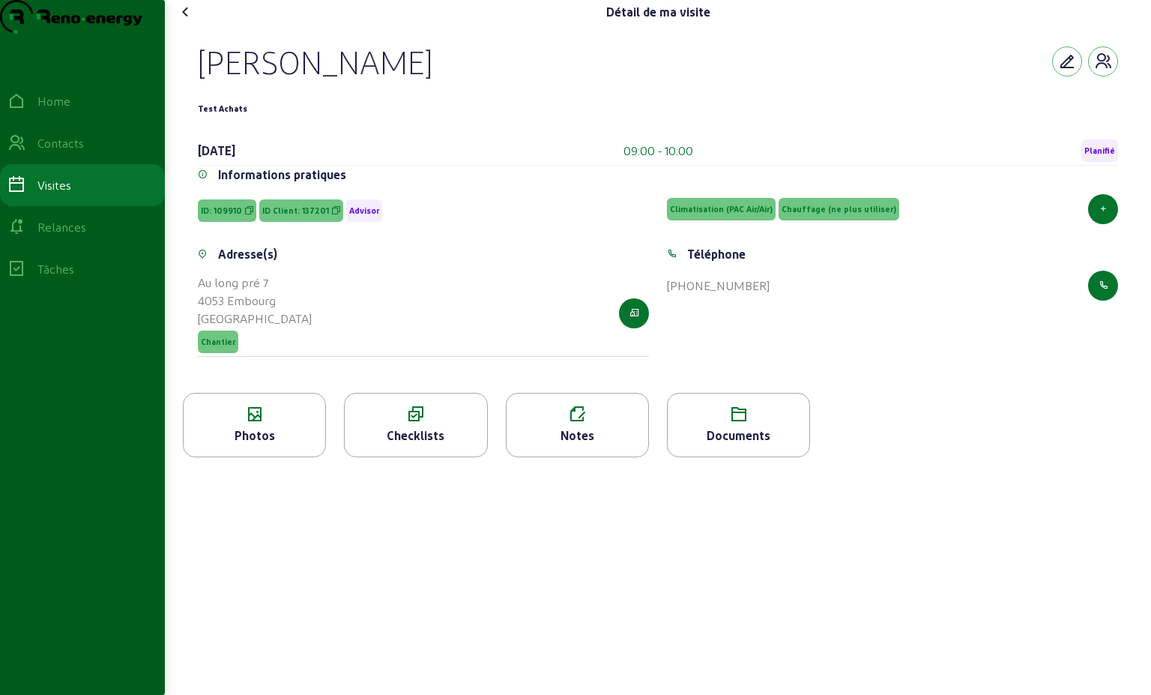
click at [273, 423] on icon at bounding box center [255, 414] width 142 height 18
